Goal: Information Seeking & Learning: Learn about a topic

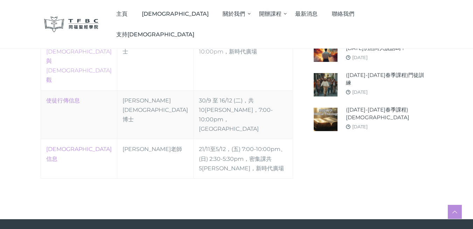
scroll to position [422, 0]
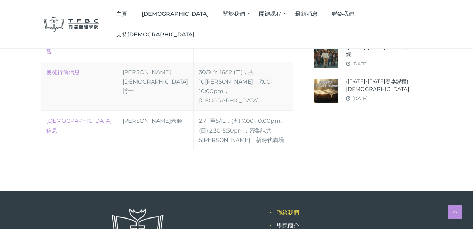
click at [288, 210] on link "聯絡我們" at bounding box center [288, 213] width 22 height 7
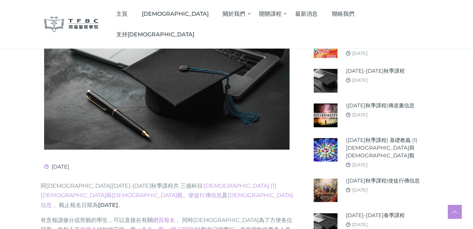
scroll to position [103, 0]
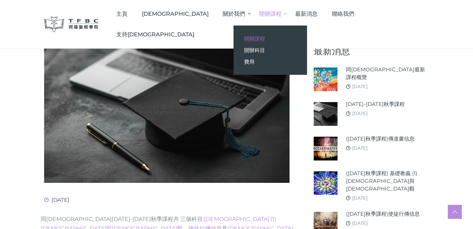
click at [265, 36] on span "開辦課程" at bounding box center [254, 38] width 21 height 7
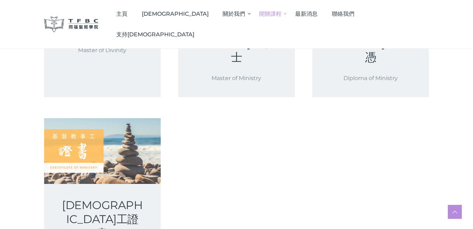
scroll to position [277, 0]
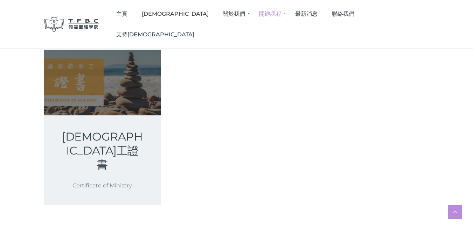
click at [111, 71] on link at bounding box center [102, 82] width 117 height 65
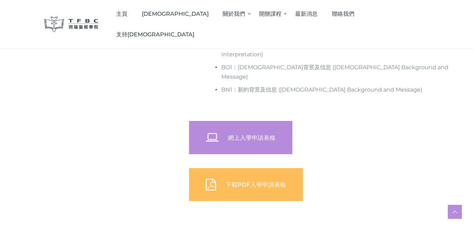
scroll to position [428, 0]
